Goal: Information Seeking & Learning: Learn about a topic

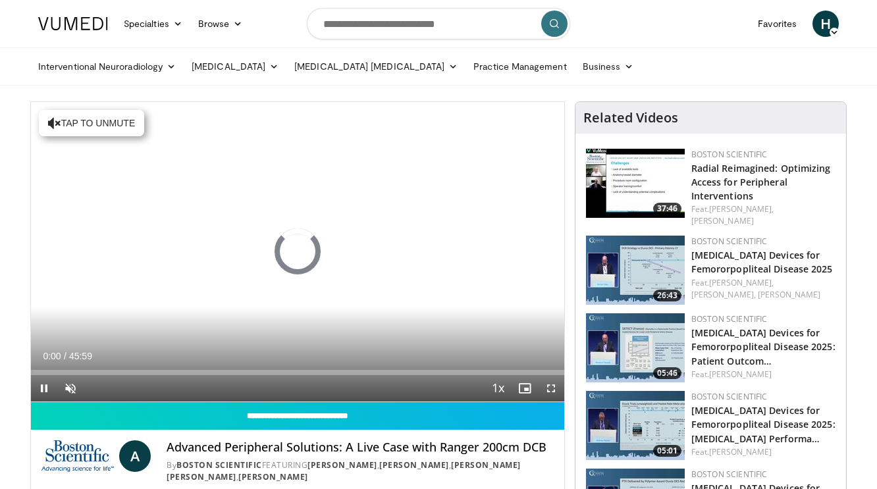
click at [95, 14] on link at bounding box center [73, 23] width 86 height 37
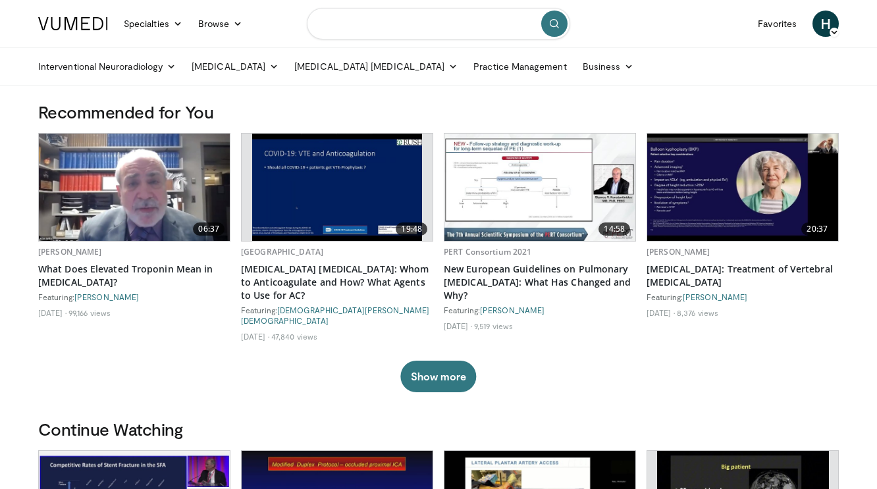
click at [394, 23] on input "Search topics, interventions" at bounding box center [438, 24] width 263 height 32
type input "**********"
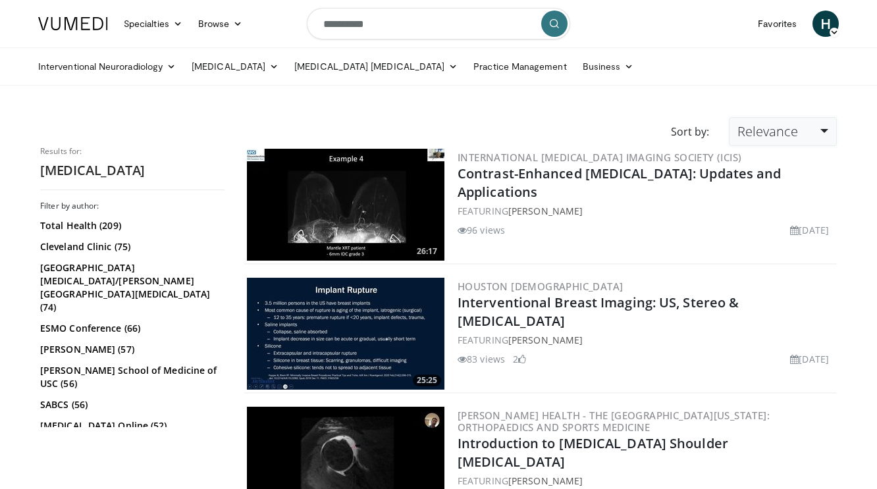
click at [794, 132] on span "Relevance" at bounding box center [768, 131] width 61 height 18
click at [756, 248] on link "Newest" at bounding box center [782, 248] width 104 height 21
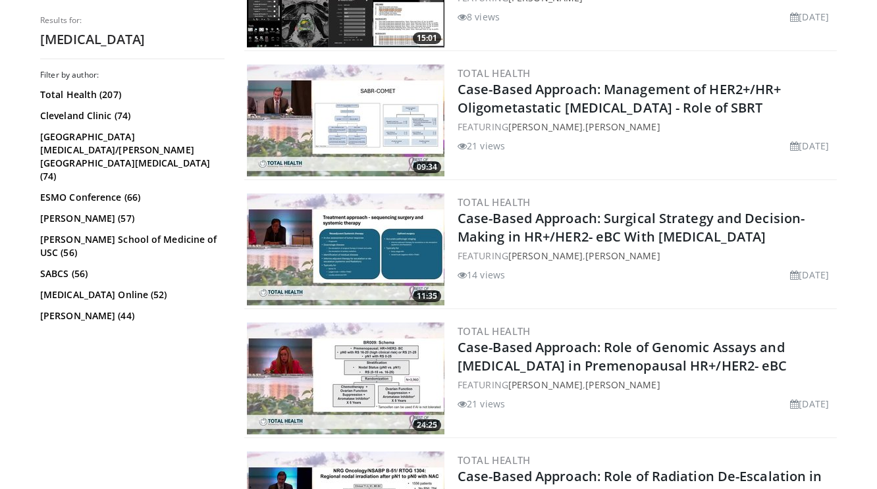
scroll to position [1779, 0]
